Goal: Information Seeking & Learning: Learn about a topic

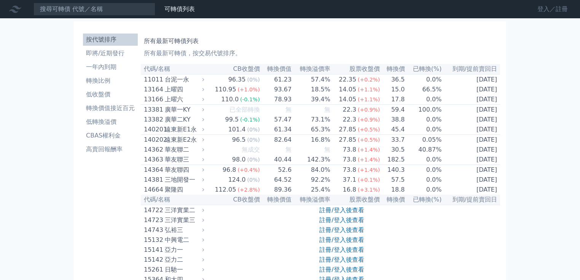
click at [545, 10] on link "登入／註冊" at bounding box center [553, 9] width 43 height 12
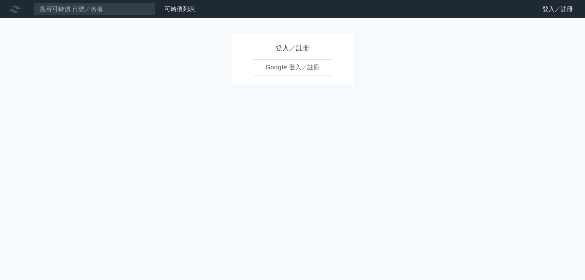
click at [322, 69] on link "Google 登入／註冊" at bounding box center [292, 67] width 79 height 16
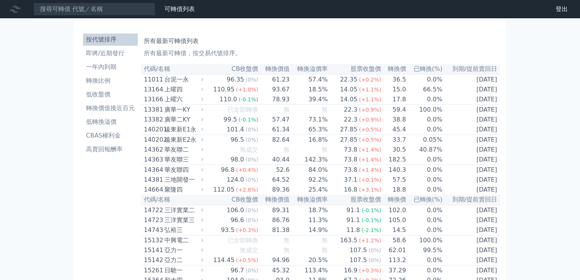
click at [254, 70] on th "CB收盤價" at bounding box center [231, 69] width 53 height 10
click at [234, 70] on th "CB收盤價" at bounding box center [231, 69] width 53 height 10
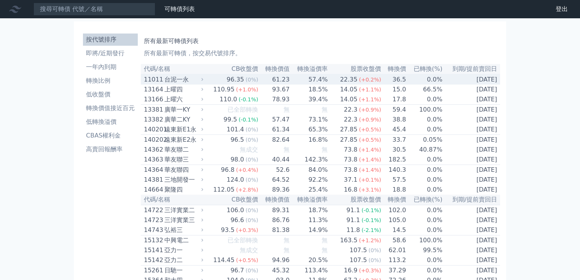
click at [234, 84] on div "96.35" at bounding box center [235, 79] width 21 height 9
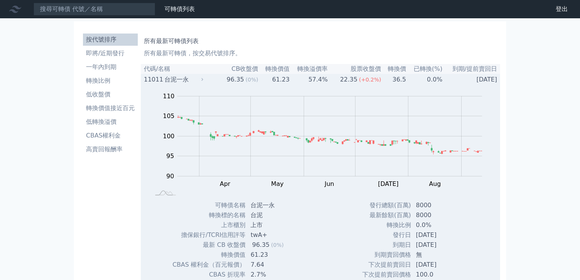
click at [235, 84] on div "96.35" at bounding box center [235, 79] width 21 height 9
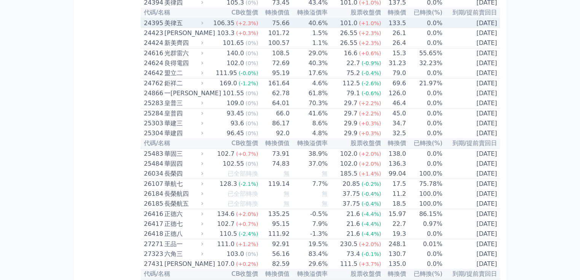
scroll to position [782, 0]
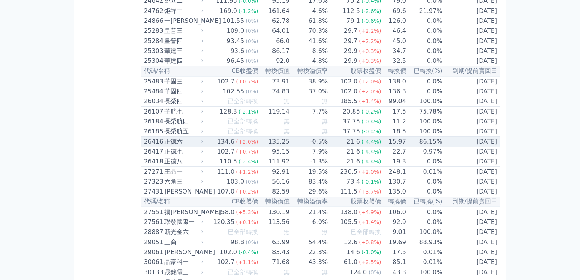
click at [182, 146] on div "正德六" at bounding box center [182, 141] width 37 height 9
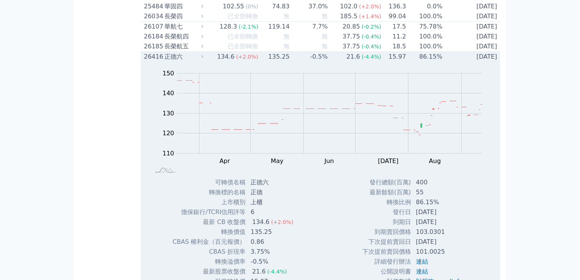
scroll to position [853, 0]
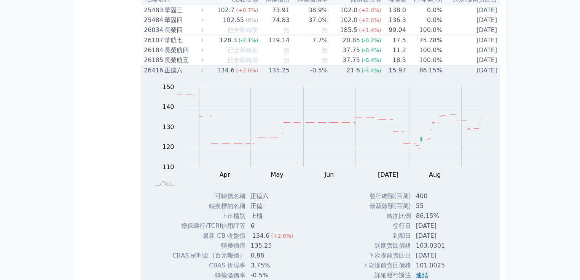
click at [177, 75] on div "正德六" at bounding box center [182, 70] width 37 height 9
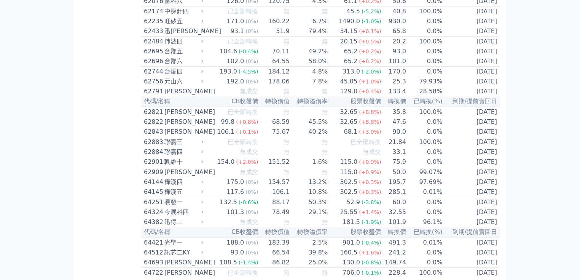
scroll to position [2985, 0]
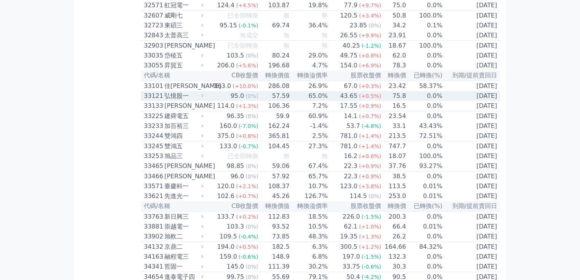
scroll to position [1279, 0]
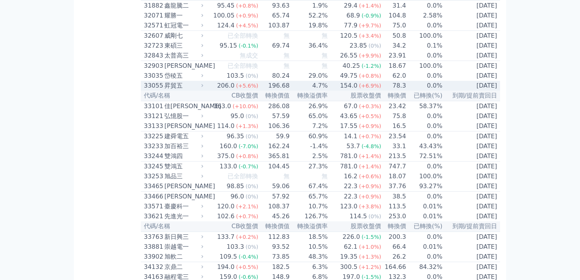
click at [172, 90] on div "昇貿五" at bounding box center [182, 85] width 37 height 9
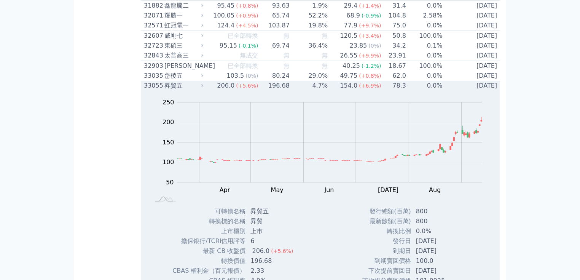
click at [172, 90] on div "昇貿五" at bounding box center [182, 85] width 37 height 9
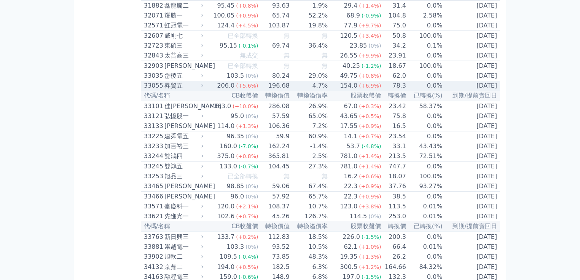
click at [172, 90] on div "昇貿五" at bounding box center [182, 85] width 37 height 9
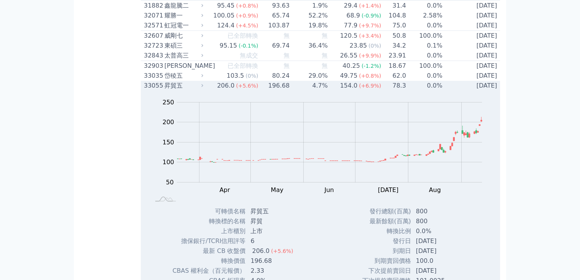
click at [173, 90] on div "昇貿五" at bounding box center [182, 85] width 37 height 9
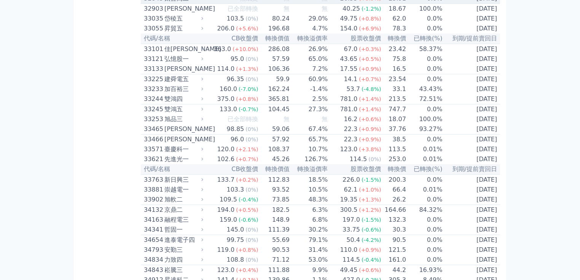
scroll to position [1350, 0]
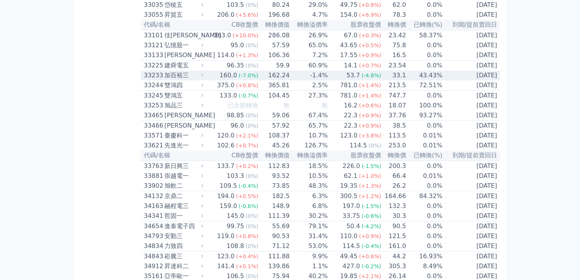
click at [168, 80] on div "加百裕三" at bounding box center [182, 75] width 37 height 9
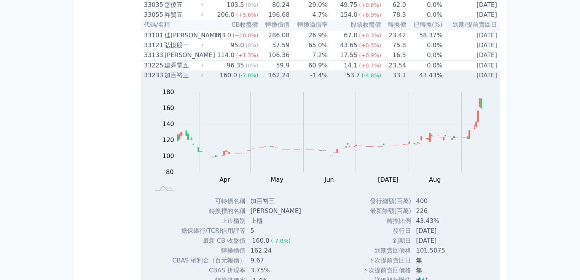
click at [168, 80] on div "加百裕三" at bounding box center [182, 75] width 37 height 9
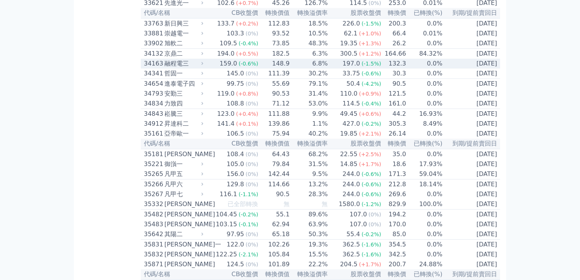
scroll to position [1563, 0]
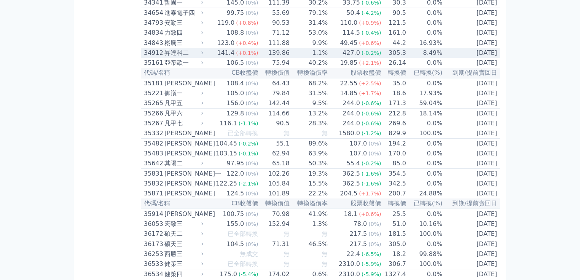
click at [171, 57] on div "昇達科二" at bounding box center [182, 52] width 37 height 9
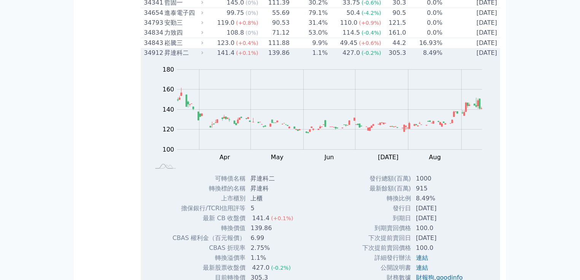
click at [172, 172] on div "Zoom Out 110 90 100 110 120 200 140 180 160 80 60 L Mar Apr May Jun [DATE] Aug …" at bounding box center [320, 116] width 359 height 116
click at [172, 57] on div "昇達科二" at bounding box center [182, 52] width 37 height 9
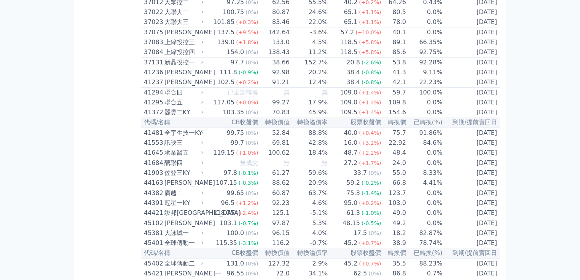
scroll to position [1919, 0]
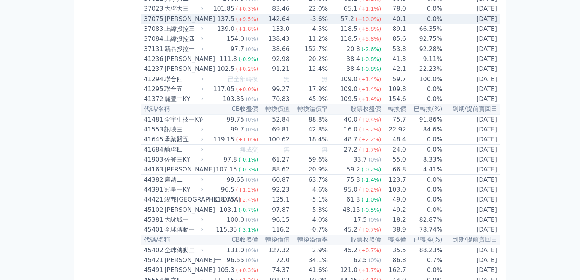
click at [180, 24] on div "[PERSON_NAME]" at bounding box center [182, 18] width 37 height 9
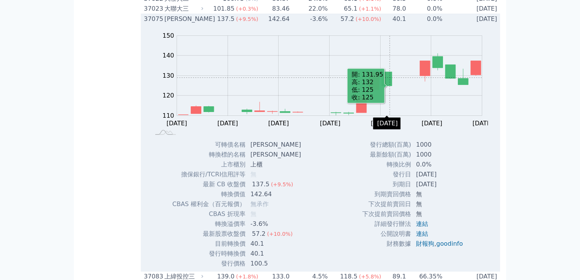
scroll to position [1990, 0]
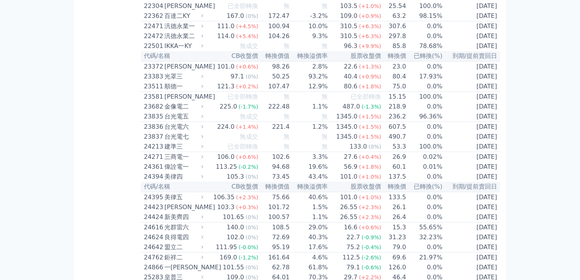
scroll to position [497, 0]
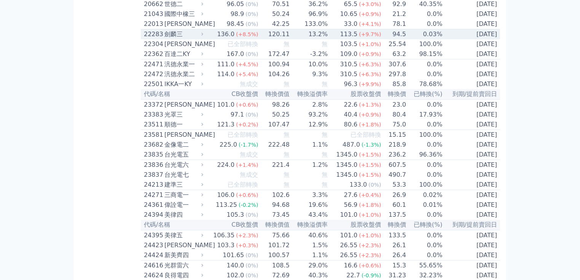
click at [184, 39] on div "劍麟三" at bounding box center [182, 34] width 37 height 9
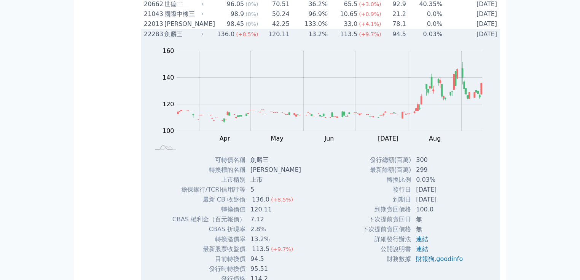
click at [184, 39] on div "劍麟三" at bounding box center [182, 34] width 37 height 9
